Goal: Task Accomplishment & Management: Complete application form

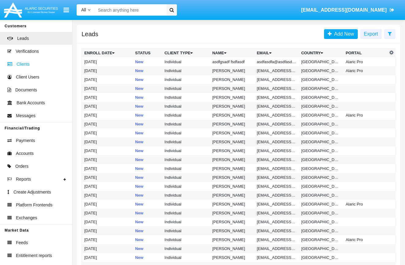
click at [26, 62] on span "Clients" at bounding box center [23, 64] width 13 height 6
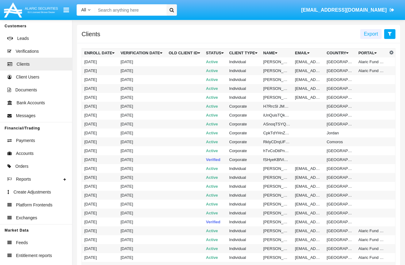
click at [388, 34] on button at bounding box center [389, 34] width 11 height 10
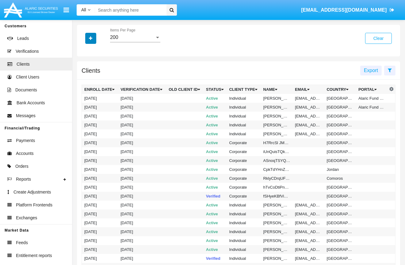
click at [95, 36] on button "button" at bounding box center [90, 38] width 11 height 11
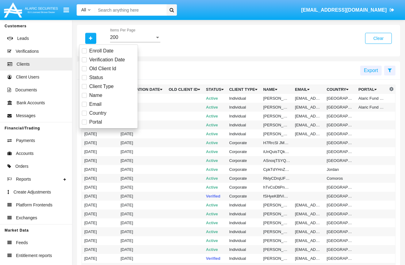
click at [105, 86] on span "Client Type" at bounding box center [101, 86] width 25 height 7
click at [84, 89] on input "Client Type" at bounding box center [84, 89] width 0 height 0
checkbox input "true"
click at [134, 40] on div "All" at bounding box center [132, 38] width 45 height 6
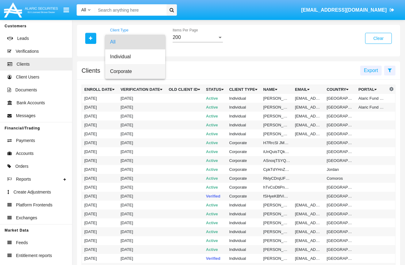
click at [134, 70] on span "Corporate" at bounding box center [135, 71] width 50 height 15
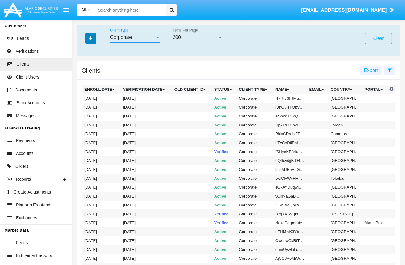
click at [90, 38] on icon "button" at bounding box center [90, 38] width 3 height 4
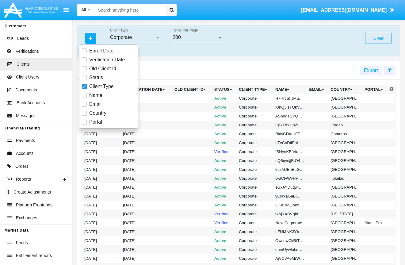
click at [109, 77] on mat-checkbox "Status" at bounding box center [108, 77] width 53 height 7
click at [85, 77] on span at bounding box center [84, 77] width 5 height 5
click at [84, 80] on input "Status" at bounding box center [84, 80] width 0 height 0
checkbox input "true"
click at [137, 34] on div "All Status" at bounding box center [135, 36] width 50 height 14
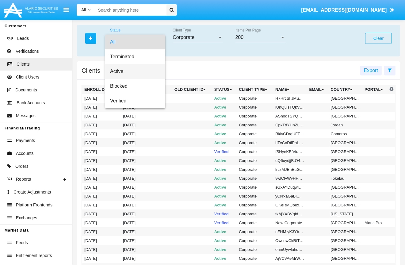
click at [126, 75] on span "Active" at bounding box center [135, 71] width 50 height 15
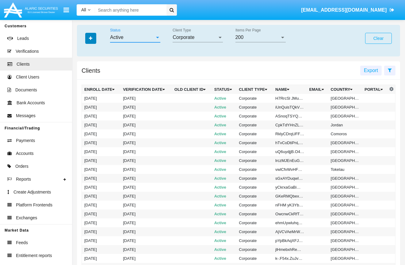
click at [94, 34] on button "button" at bounding box center [90, 38] width 11 height 11
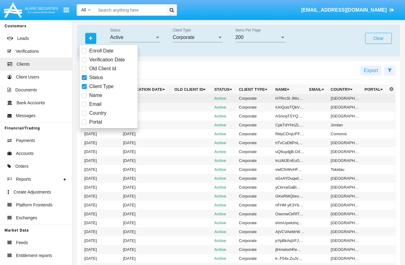
click at [223, 98] on td "Active" at bounding box center [224, 98] width 25 height 9
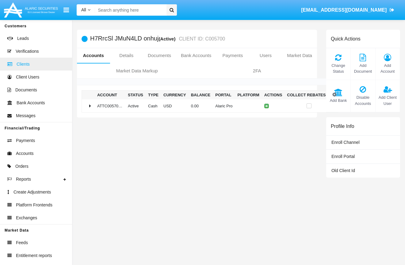
click at [32, 64] on link "Clients" at bounding box center [36, 64] width 72 height 13
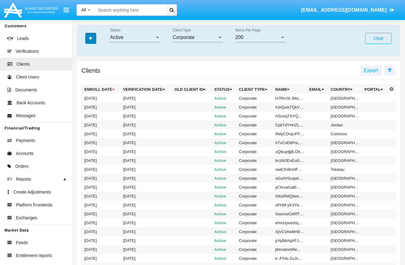
click at [89, 38] on icon "button" at bounding box center [90, 38] width 3 height 4
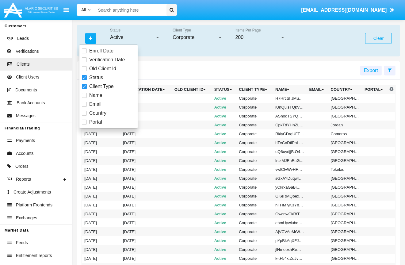
click at [99, 124] on span "Portal" at bounding box center [95, 121] width 13 height 7
click at [84, 124] on input "Portal" at bounding box center [84, 124] width 0 height 0
checkbox input "true"
click at [265, 40] on div "All Portal" at bounding box center [260, 36] width 50 height 14
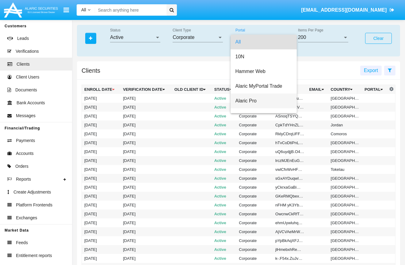
click at [258, 104] on span "Alaric Pro" at bounding box center [263, 101] width 57 height 15
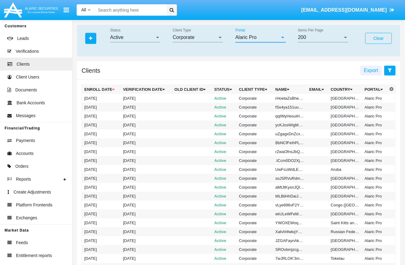
click at [393, 73] on button at bounding box center [389, 71] width 11 height 10
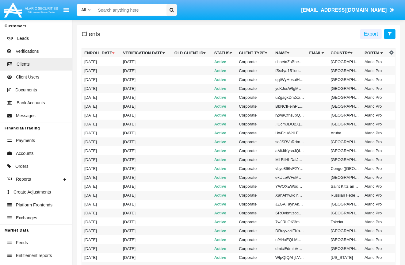
click at [388, 37] on button at bounding box center [389, 34] width 11 height 10
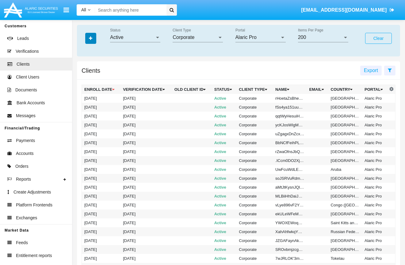
click at [92, 36] on icon "button" at bounding box center [90, 38] width 3 height 4
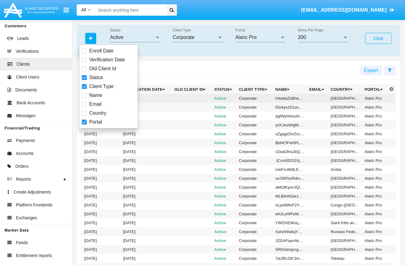
click at [233, 98] on td "Active" at bounding box center [224, 98] width 25 height 9
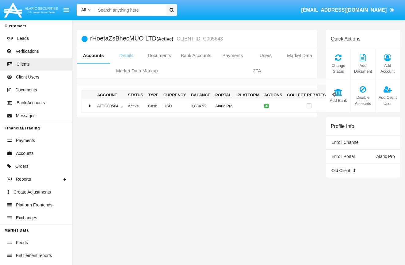
click at [124, 57] on link "Details" at bounding box center [126, 55] width 33 height 15
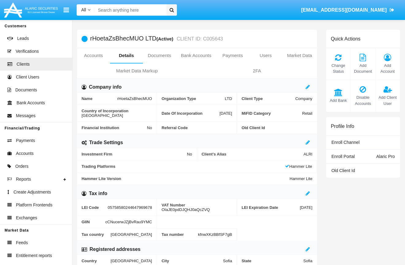
click at [99, 37] on h5 "rHoetaZsBhecMUO LTD (Active) CLIENT ID: C005643" at bounding box center [156, 38] width 133 height 7
click at [139, 10] on input "Search" at bounding box center [129, 9] width 69 height 11
type input "ф"
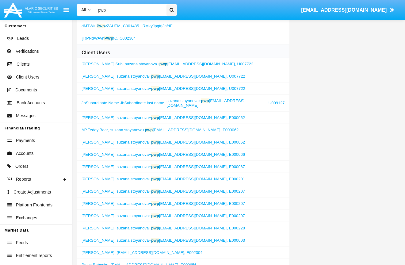
scroll to position [737, 0]
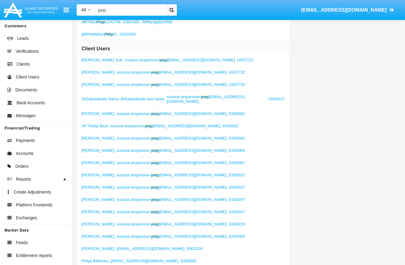
type input "pwp"
click at [186, 234] on span "suzana.stoyanova+ pwp [EMAIL_ADDRESS][DOMAIN_NAME]," at bounding box center [172, 236] width 111 height 5
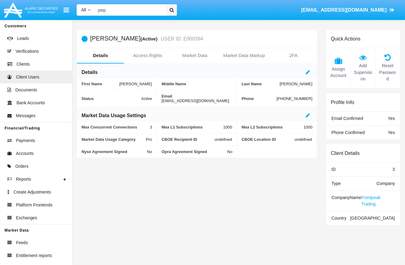
click at [376, 198] on span "Frontpeak Trading" at bounding box center [370, 200] width 19 height 11
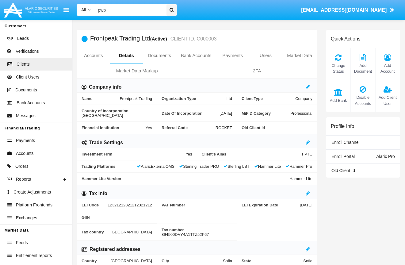
click at [102, 40] on h5 "Frontpeak Trading Ltd (Active) CLIENT ID: C000003" at bounding box center [153, 38] width 127 height 7
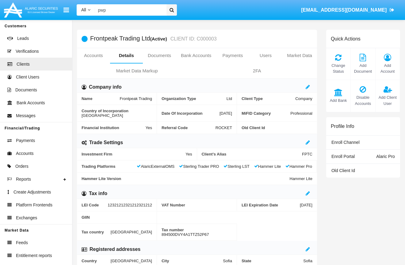
click at [102, 40] on h5 "Frontpeak Trading Ltd (Active) CLIENT ID: C000003" at bounding box center [153, 38] width 127 height 7
copy h5 "Frontpeak Trading Ltd"
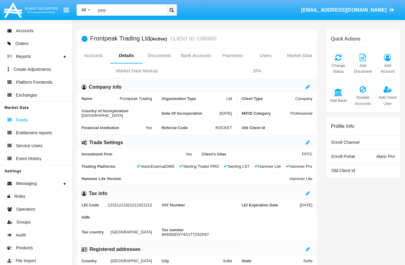
scroll to position [124, 0]
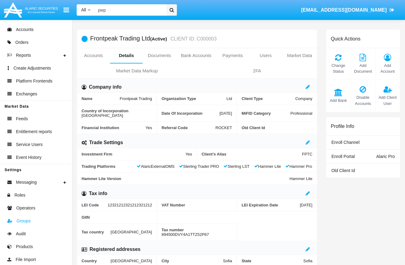
click at [33, 216] on link "Groups" at bounding box center [36, 220] width 72 height 13
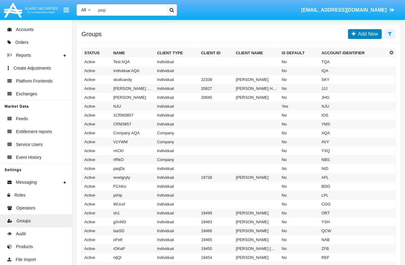
click at [366, 36] on span "Add New" at bounding box center [367, 33] width 22 height 5
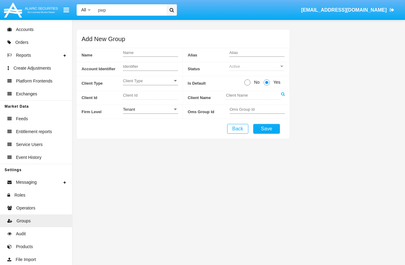
click at [135, 52] on input "Name" at bounding box center [150, 52] width 55 height 5
paste input "Frontpeak Trading Ltd"
type input "Frontpeak Trading Ltd"
click at [141, 69] on div "Identifier" at bounding box center [150, 65] width 55 height 12
type input "ABC"
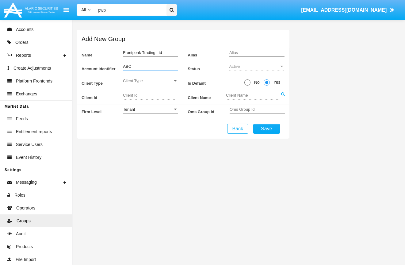
click at [166, 51] on input "Frontpeak Trading Ltd" at bounding box center [150, 52] width 55 height 5
click at [138, 80] on span "Client Type" at bounding box center [148, 80] width 50 height 5
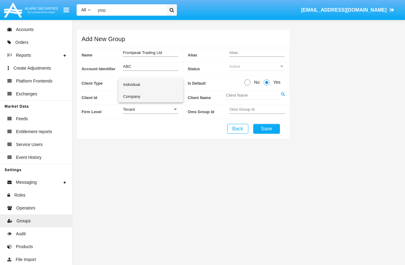
click at [141, 95] on span "Company" at bounding box center [150, 96] width 55 height 12
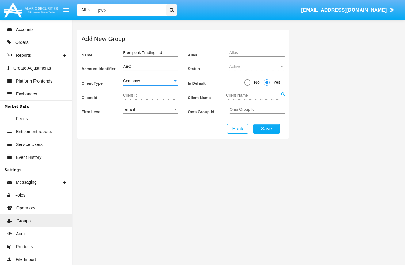
click at [248, 83] on span at bounding box center [247, 82] width 6 height 6
click at [247, 86] on input "No" at bounding box center [247, 86] width 0 height 0
radio input "true"
click at [239, 52] on input "Alias" at bounding box center [256, 52] width 55 height 5
click at [272, 54] on input "Alias" at bounding box center [256, 52] width 55 height 5
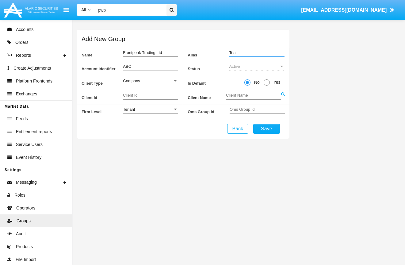
type input "Test"
click at [284, 93] on icon at bounding box center [283, 94] width 4 height 4
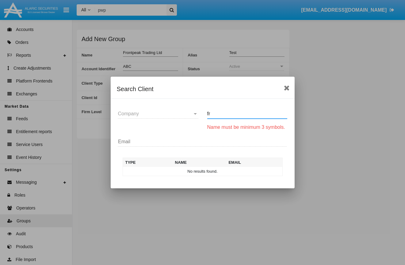
type input "f"
type input "F"
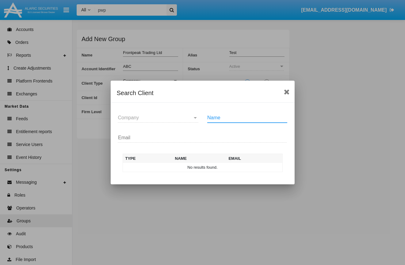
paste input "Frontpeak Trading Ltd"
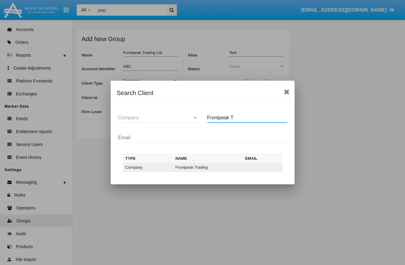
type input "Frontpeak T"
click at [160, 168] on td "Company" at bounding box center [148, 167] width 50 height 9
type input "3"
type input "Frontpeak Trading"
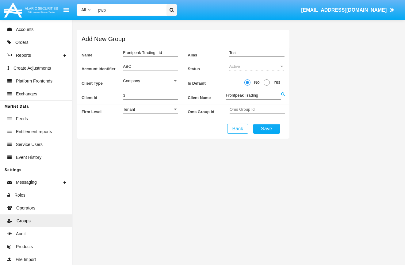
click at [113, 14] on input "pwp" at bounding box center [129, 9] width 69 height 11
click at [120, 11] on input "pwp" at bounding box center [129, 9] width 69 height 11
type input "p"
type input "s"
type input "pwp"
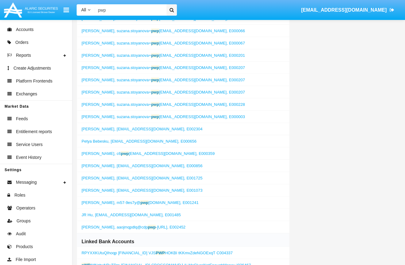
scroll to position [856, 0]
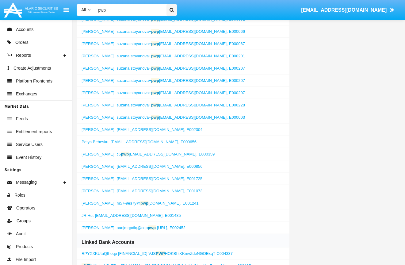
click at [164, 103] on span "suzana.stoyanova+ pwp [EMAIL_ADDRESS][DOMAIN_NAME]," at bounding box center [172, 105] width 111 height 5
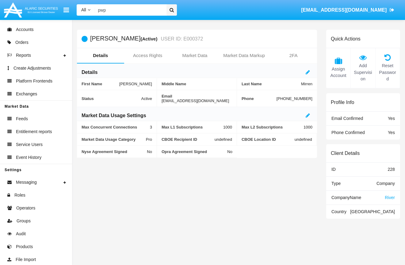
click at [391, 198] on span "River" at bounding box center [390, 197] width 10 height 5
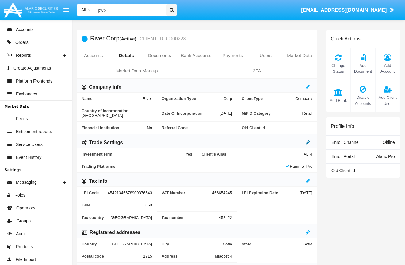
click at [307, 140] on icon at bounding box center [308, 142] width 4 height 5
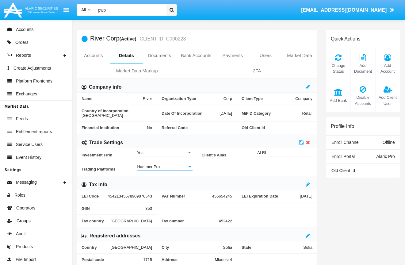
click at [189, 164] on div at bounding box center [190, 166] width 6 height 5
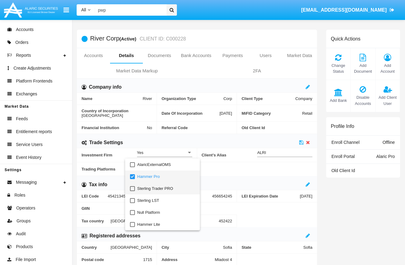
click at [160, 189] on span "Sterling Trader PRO" at bounding box center [166, 188] width 58 height 12
click at [240, 174] on div at bounding box center [202, 132] width 405 height 265
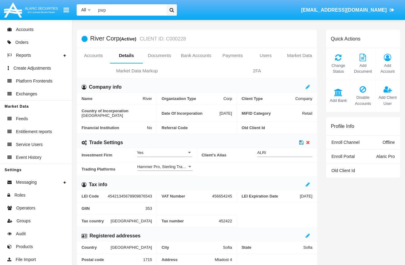
click at [302, 140] on icon at bounding box center [301, 142] width 4 height 5
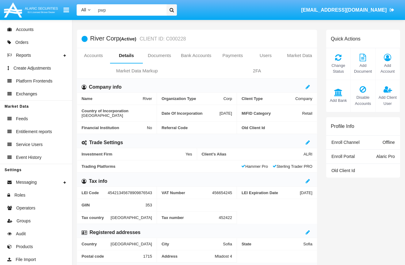
drag, startPoint x: 120, startPoint y: 39, endPoint x: 92, endPoint y: 38, distance: 27.6
click at [92, 38] on h5 "River Corp (Active) CLIENT ID: C000228" at bounding box center [138, 38] width 96 height 7
copy h5 "iver Corp"
click at [92, 38] on h5 "River Corp (Active) CLIENT ID: C000228" at bounding box center [138, 38] width 96 height 7
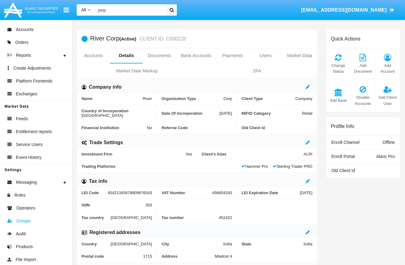
click at [22, 222] on span "Groups" at bounding box center [24, 221] width 14 height 6
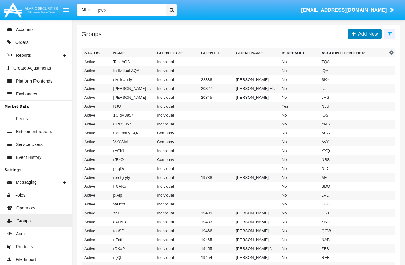
click at [368, 31] on span "Add New" at bounding box center [367, 33] width 22 height 5
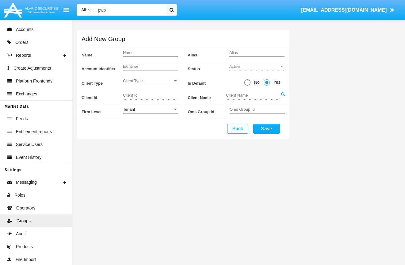
click at [139, 53] on input "Name" at bounding box center [150, 52] width 55 height 5
paste input "River Corp"
type input "River Corp"
click at [246, 52] on input "Alias" at bounding box center [256, 52] width 55 height 5
type input "RVC"
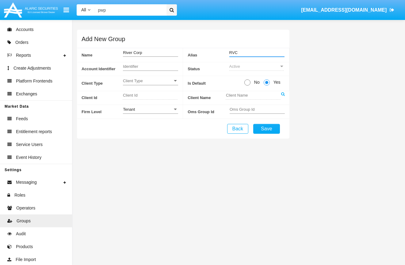
click at [155, 70] on div "Identifier" at bounding box center [150, 65] width 55 height 12
type input "RVC"
click at [247, 82] on span at bounding box center [247, 82] width 6 height 6
click at [247, 86] on input "No" at bounding box center [247, 86] width 0 height 0
radio input "true"
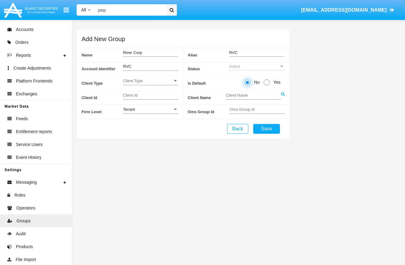
click at [159, 78] on div "Client Type Client Type" at bounding box center [150, 80] width 55 height 12
click at [137, 95] on span "Company" at bounding box center [150, 96] width 55 height 12
click at [137, 95] on input "Client Id" at bounding box center [150, 95] width 55 height 5
click at [283, 93] on icon at bounding box center [283, 94] width 4 height 4
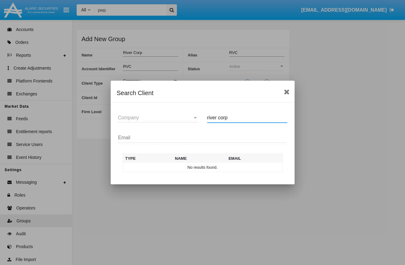
type input "river corp"
paste input "River Corp"
type input "River Corp"
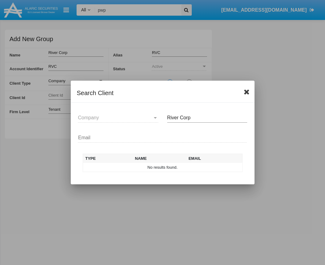
click at [247, 93] on icon at bounding box center [247, 91] width 6 height 7
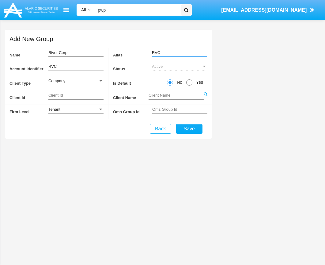
click at [179, 53] on input "RVC" at bounding box center [179, 52] width 55 height 5
type input "Test"
click at [206, 95] on icon at bounding box center [206, 94] width 4 height 4
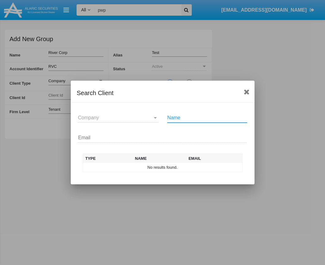
paste input "River Corp"
type input "River Corp"
click at [247, 89] on icon at bounding box center [247, 91] width 6 height 7
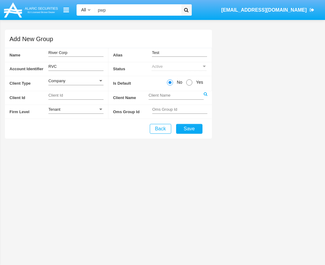
click at [292, 10] on span "[EMAIL_ADDRESS][DOMAIN_NAME]" at bounding box center [264, 9] width 86 height 5
